Goal: Task Accomplishment & Management: Use online tool/utility

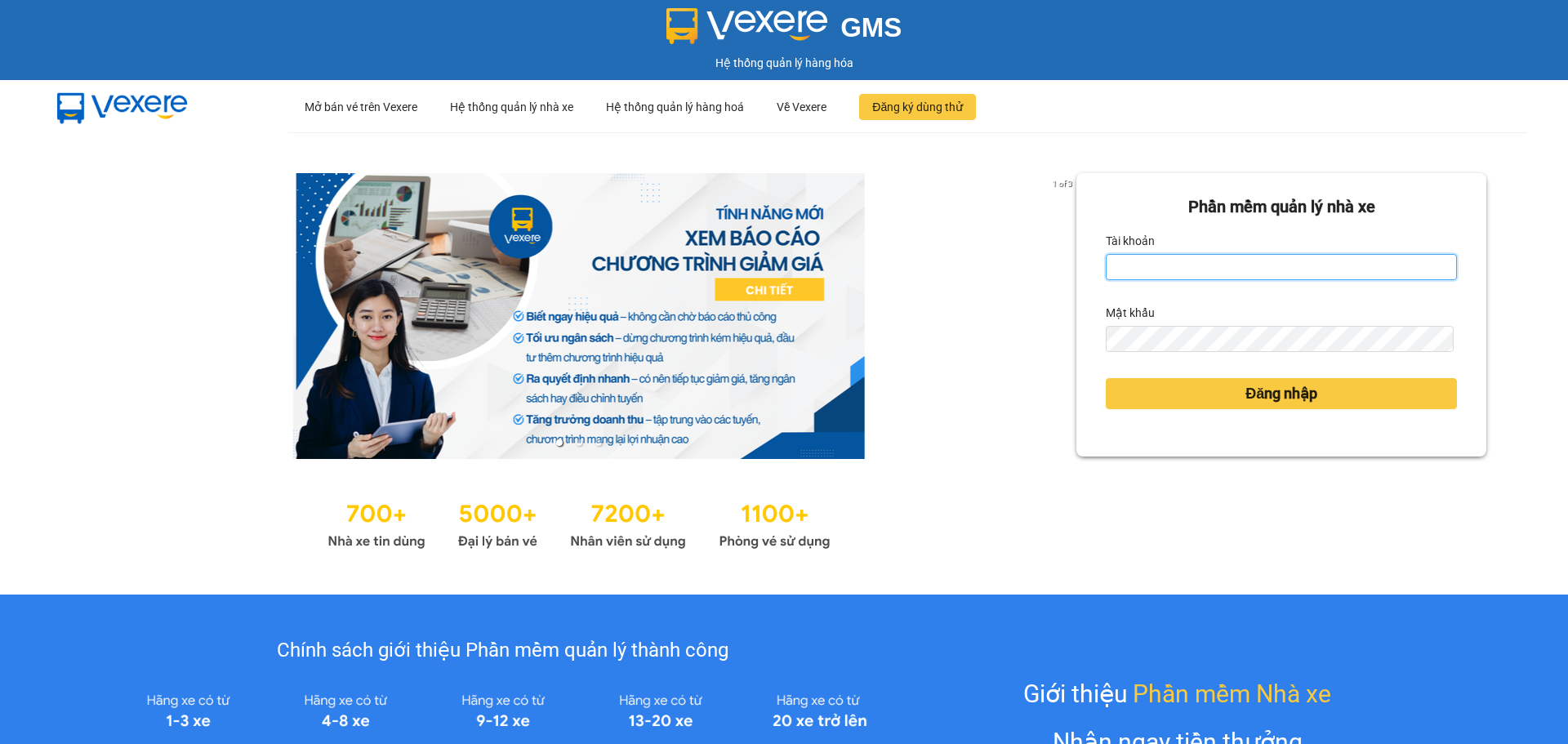
drag, startPoint x: 1195, startPoint y: 260, endPoint x: 1178, endPoint y: 259, distance: 17.0
click at [1195, 260] on input "Tài khoản" at bounding box center [1281, 267] width 351 height 26
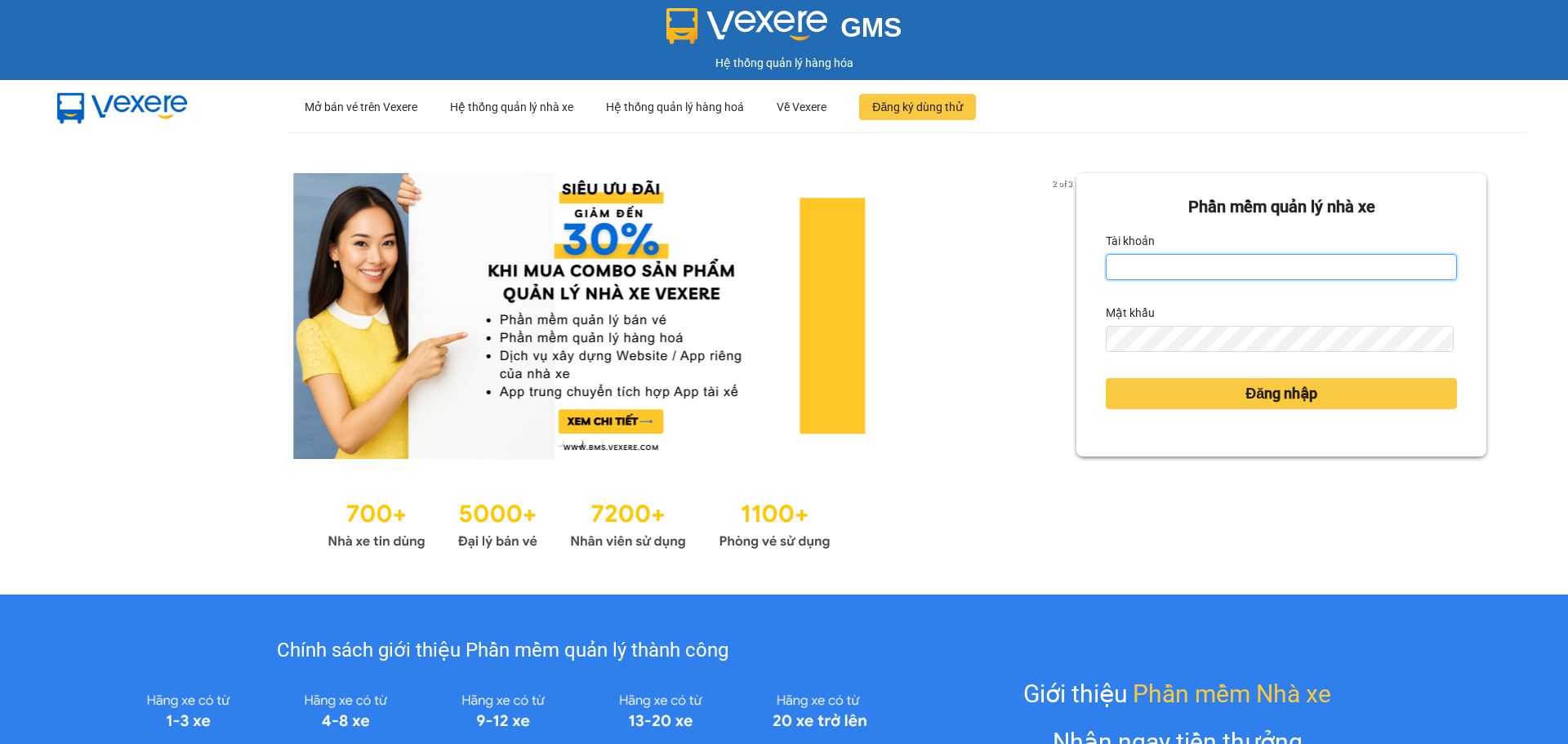
click at [1175, 276] on input "Tài khoản" at bounding box center [1281, 267] width 351 height 26
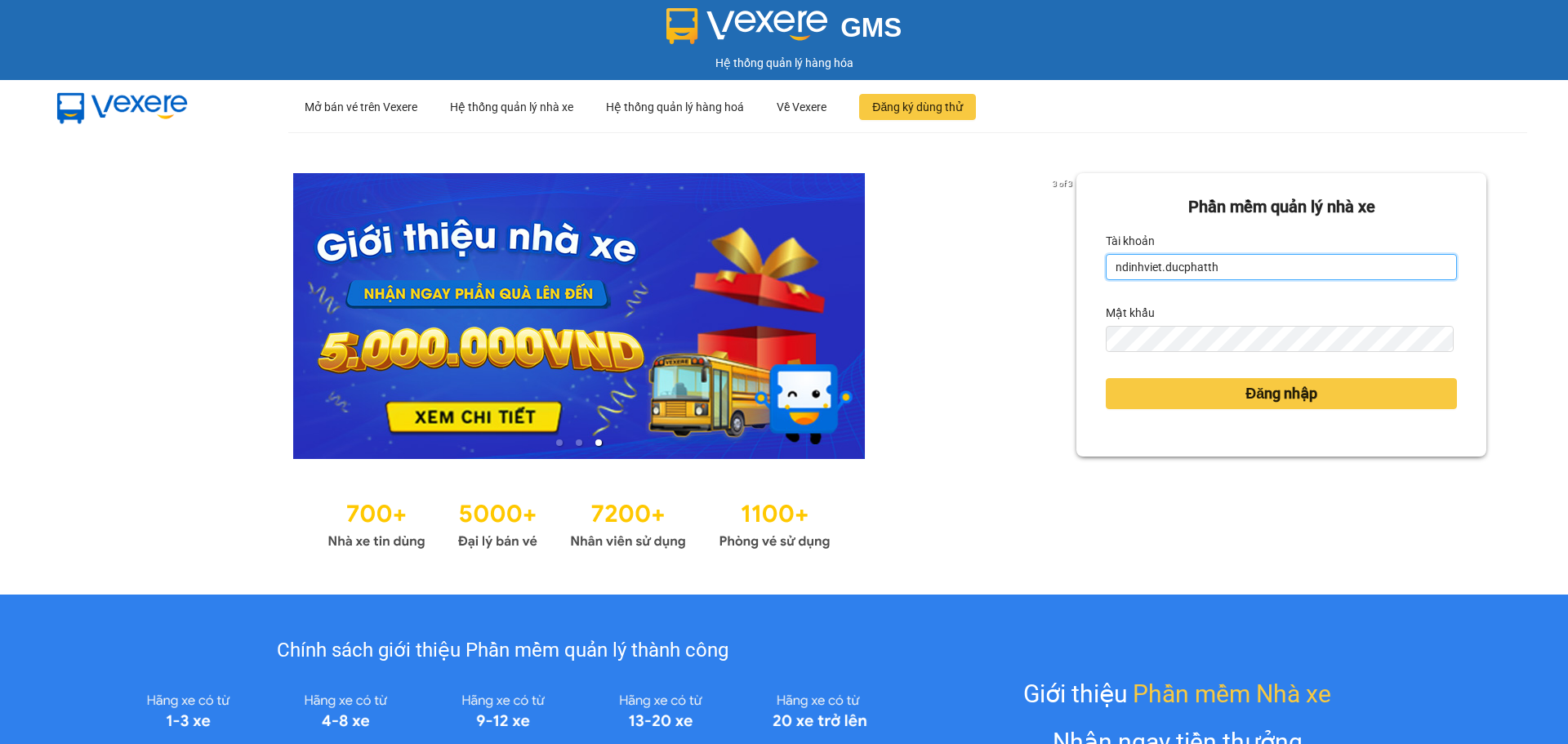
type input "ndinhviet.ducphatth"
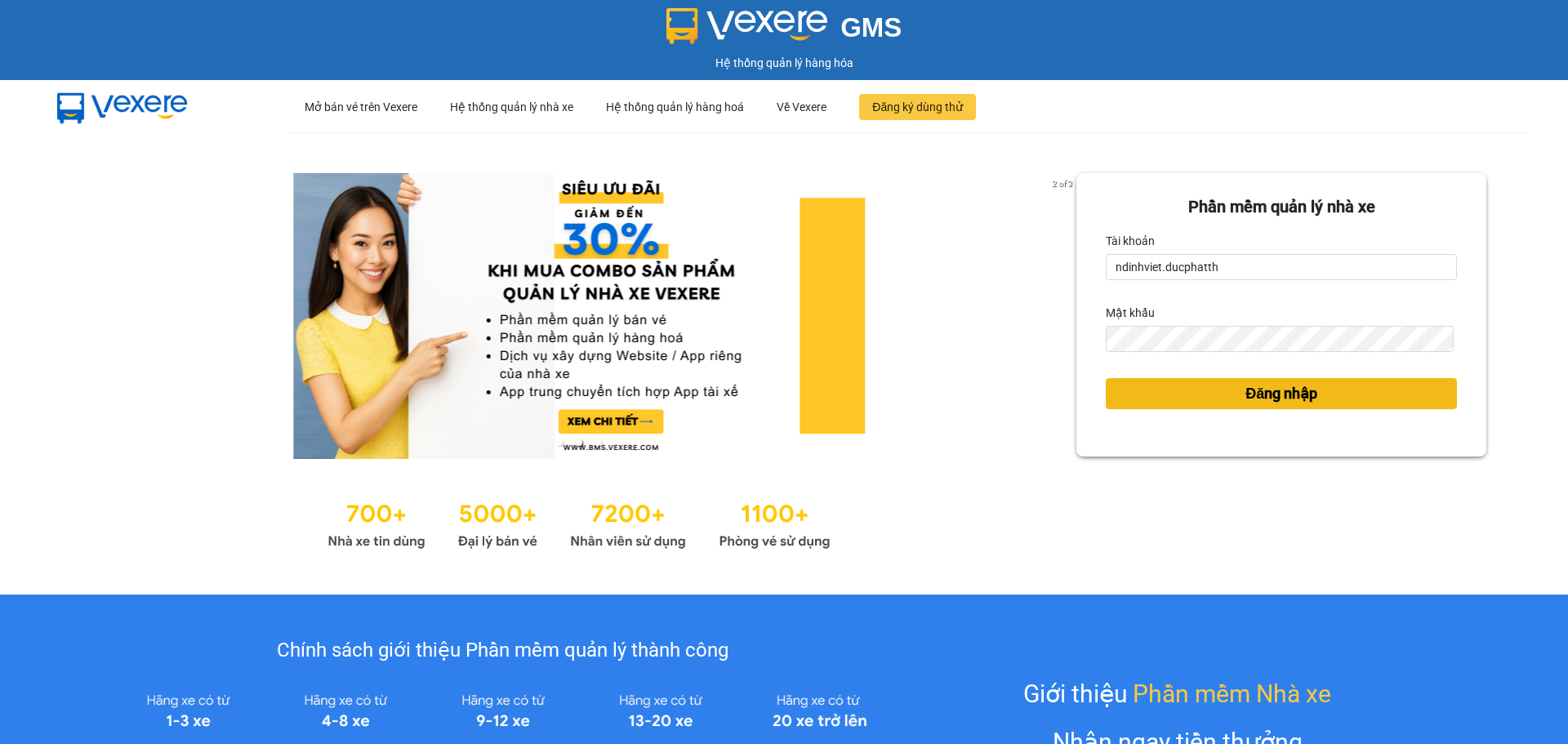
click at [1134, 377] on div "Đăng nhập" at bounding box center [1281, 393] width 351 height 44
click at [1129, 390] on button "Đăng nhập" at bounding box center [1281, 393] width 351 height 31
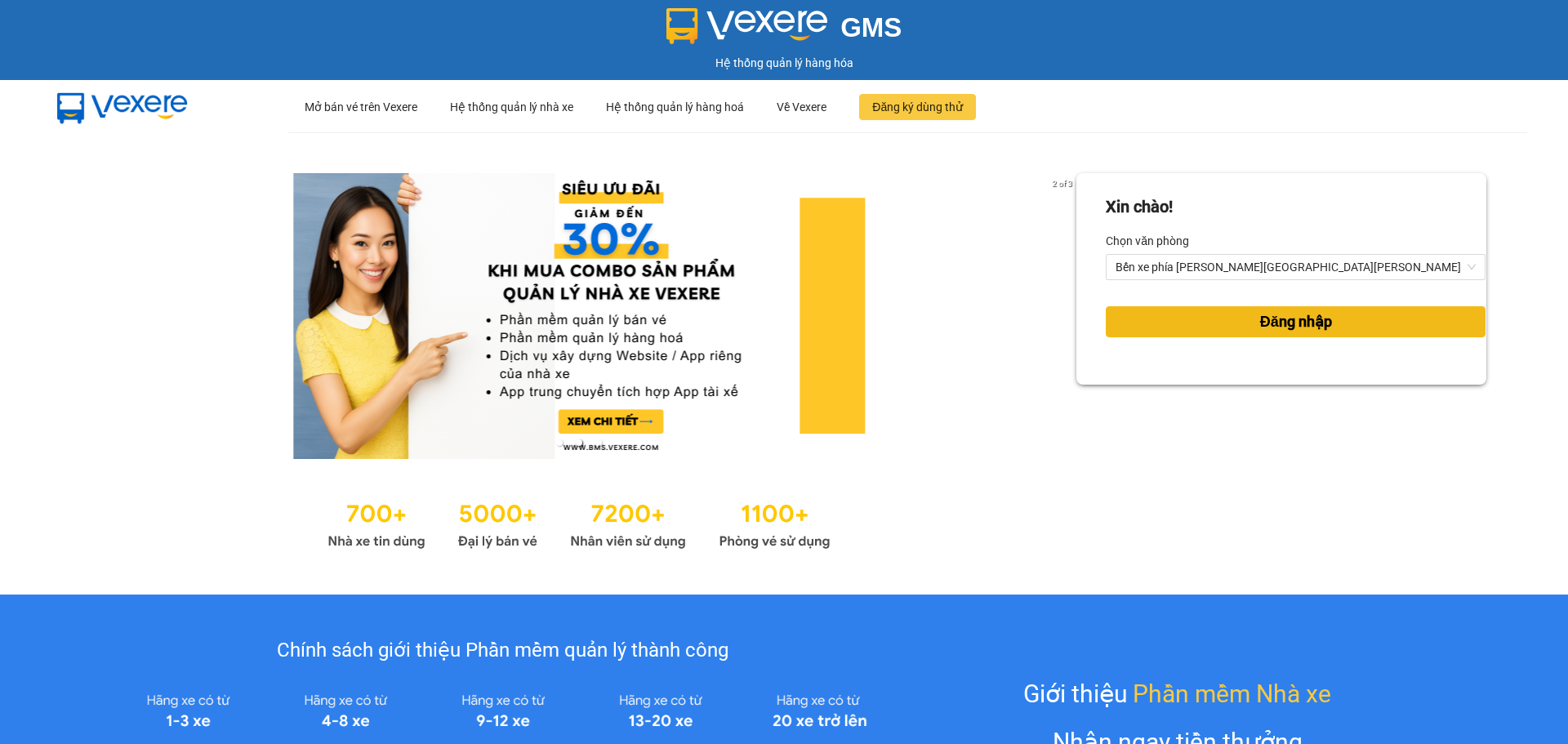
click at [1159, 323] on button "Đăng nhập" at bounding box center [1295, 322] width 380 height 31
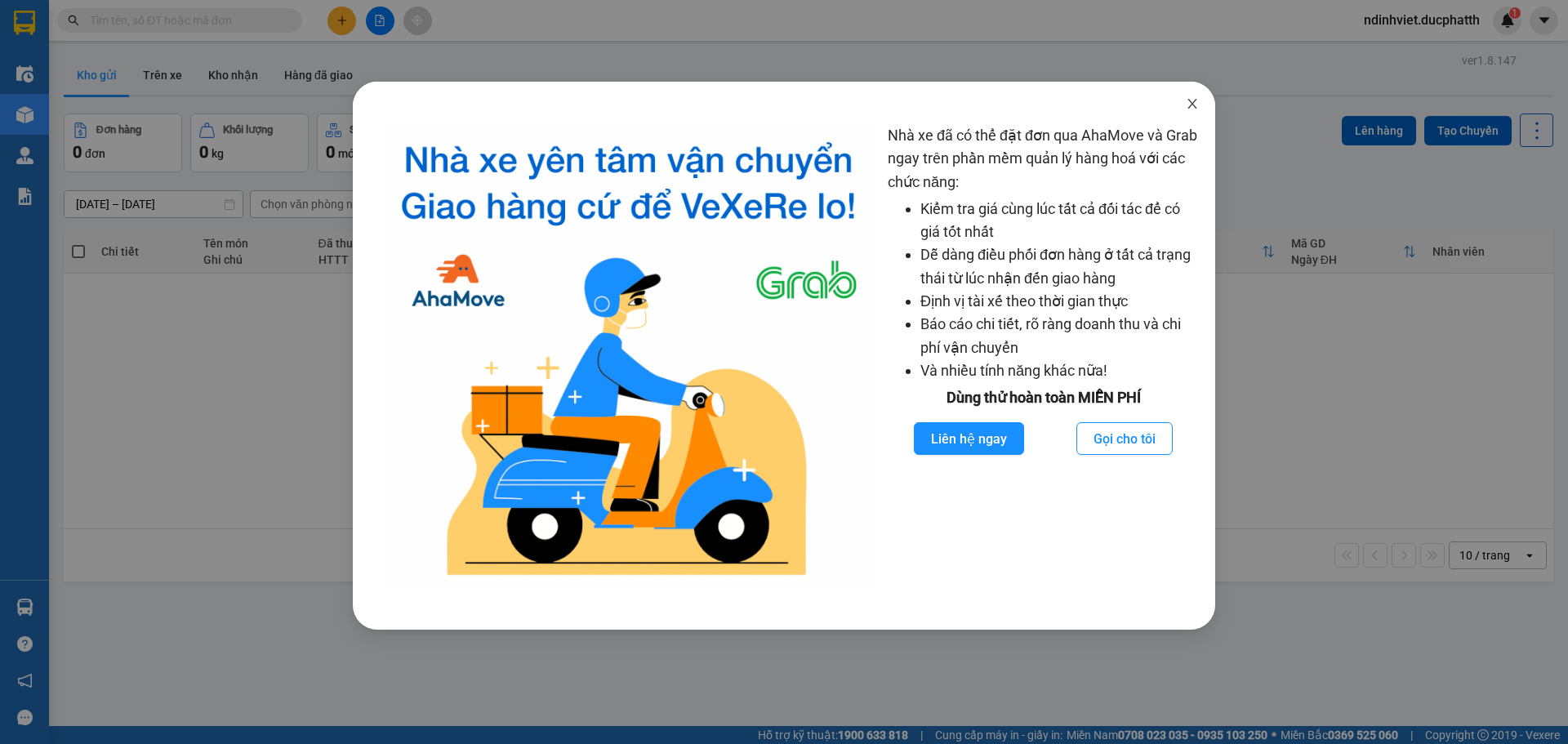
click at [1200, 106] on span "Close" at bounding box center [1192, 104] width 45 height 45
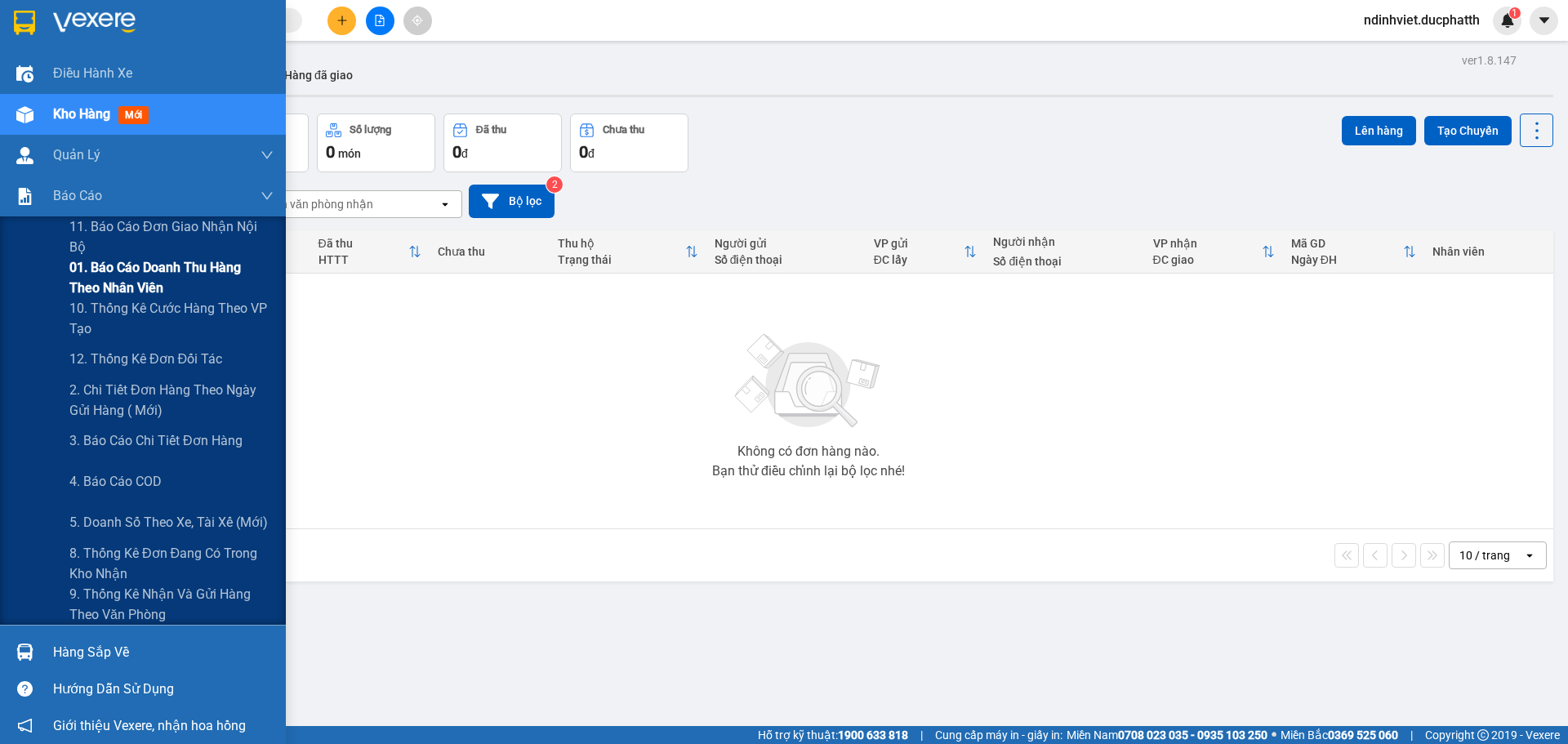
click at [94, 273] on span "01. Báo cáo doanh thu hàng theo nhân viên" at bounding box center [171, 277] width 204 height 40
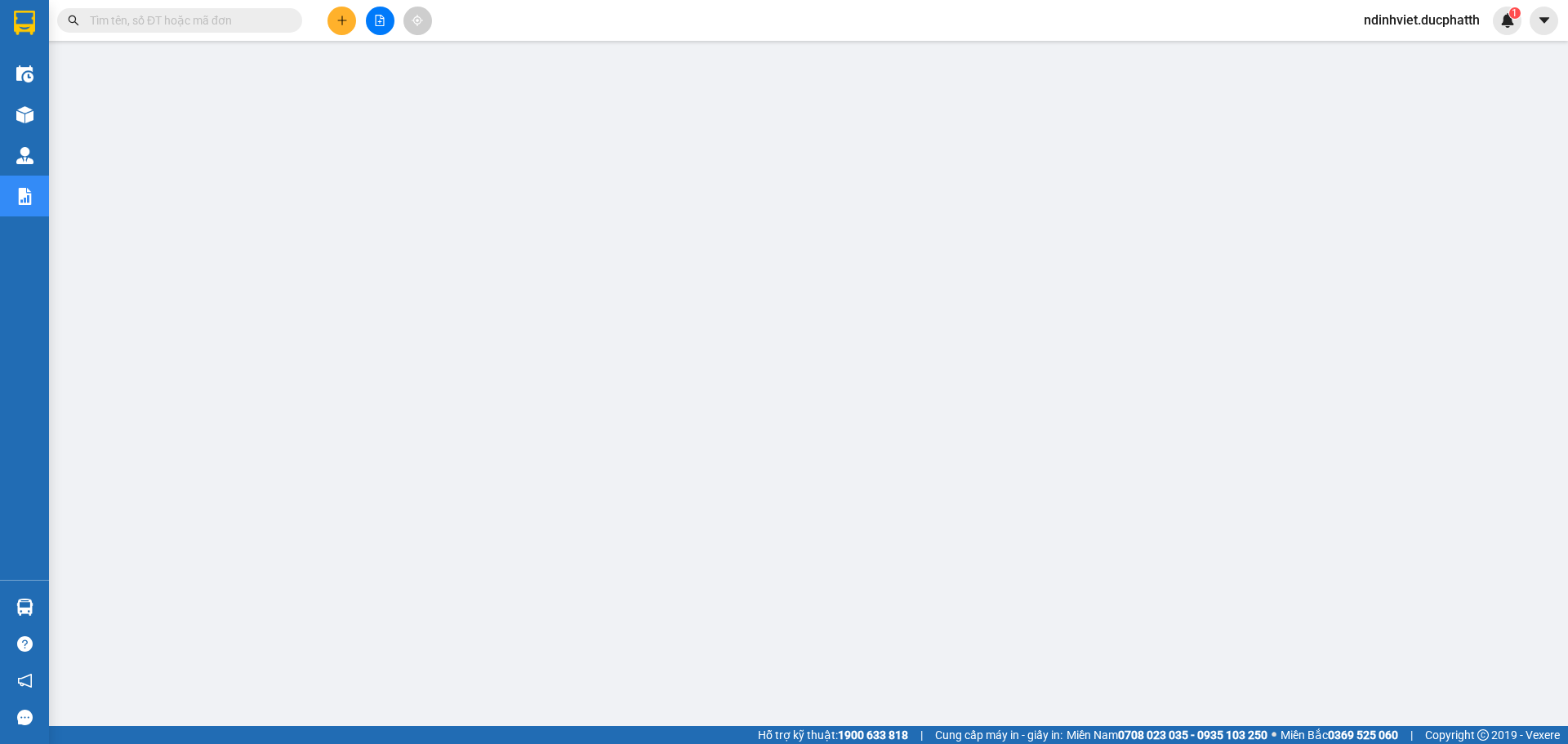
click at [1447, 32] on div "ndinhviet.ducphatth 1" at bounding box center [1436, 21] width 171 height 29
click at [1446, 23] on span "ndinhviet.ducphatth" at bounding box center [1421, 20] width 142 height 20
click at [1394, 40] on li "Đăng xuất" at bounding box center [1420, 51] width 147 height 26
